Goal: Check status: Check status

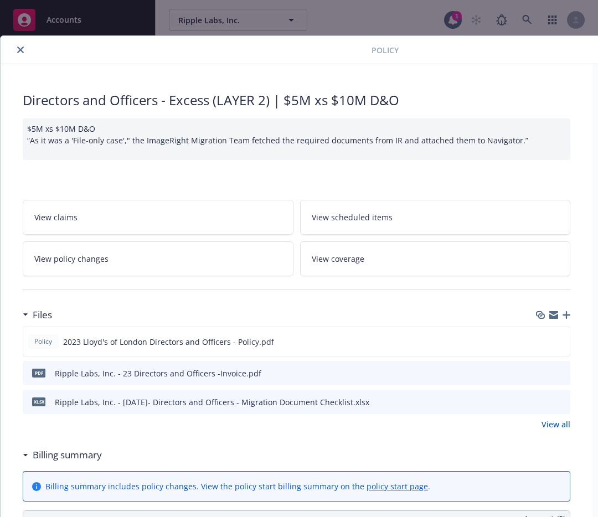
scroll to position [33, 0]
